Goal: Find specific page/section: Find specific page/section

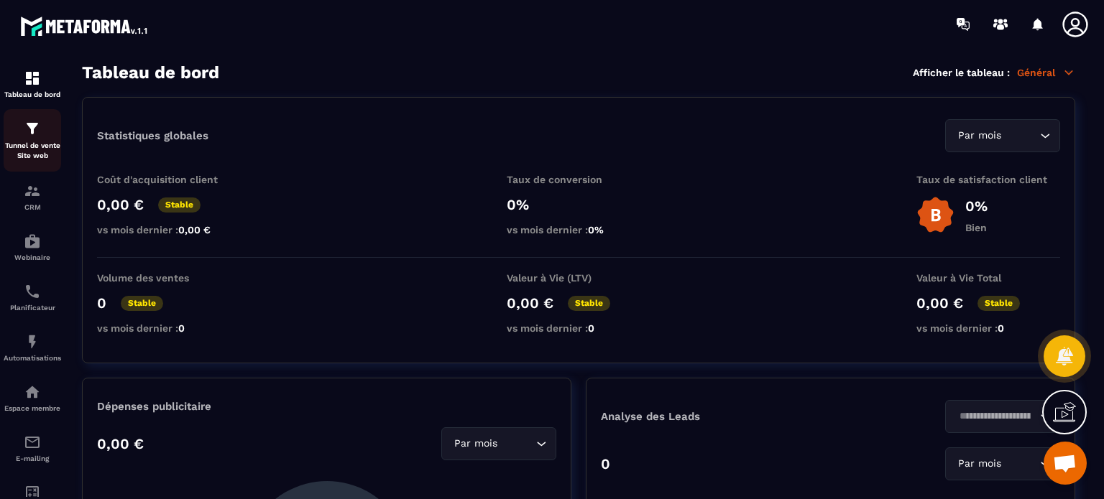
click at [19, 140] on div "Tunnel de vente Site web" at bounding box center [32, 140] width 57 height 41
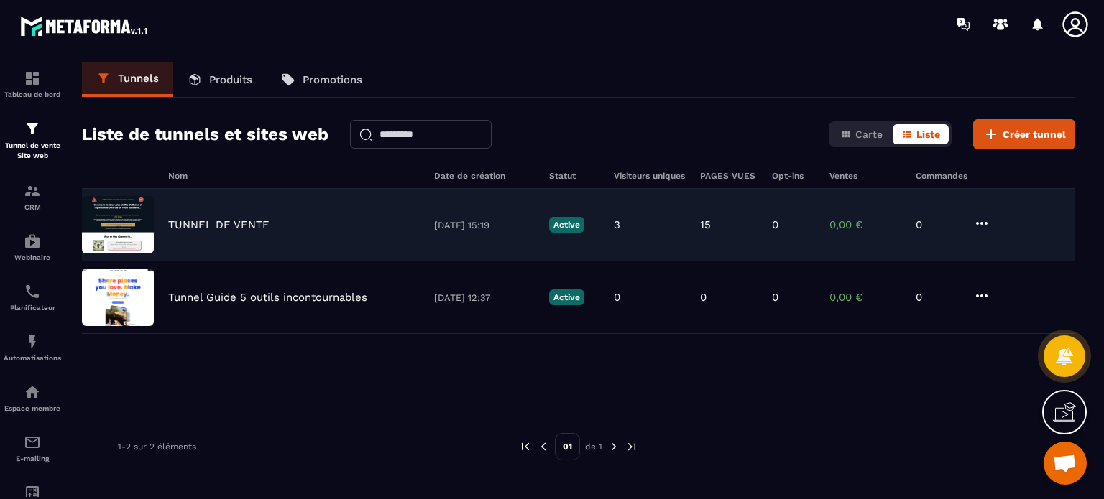
click at [219, 227] on p "TUNNEL DE VENTE" at bounding box center [218, 224] width 101 height 13
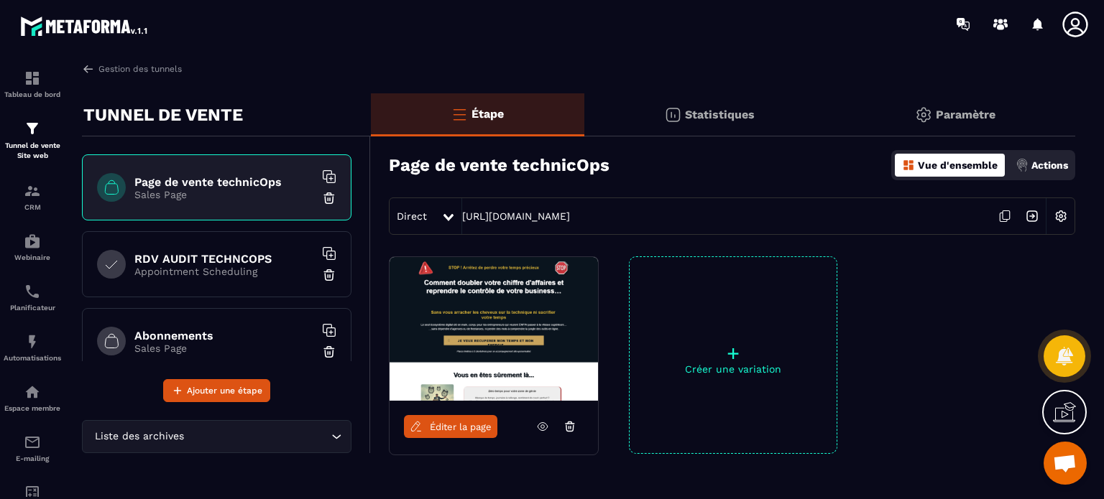
click at [186, 186] on h6 "Page de vente technicOps" at bounding box center [224, 182] width 180 height 14
click at [570, 218] on link "[URL][DOMAIN_NAME]" at bounding box center [516, 216] width 108 height 11
click at [457, 427] on span "Éditer la page" at bounding box center [461, 427] width 62 height 11
